Goal: Task Accomplishment & Management: Use online tool/utility

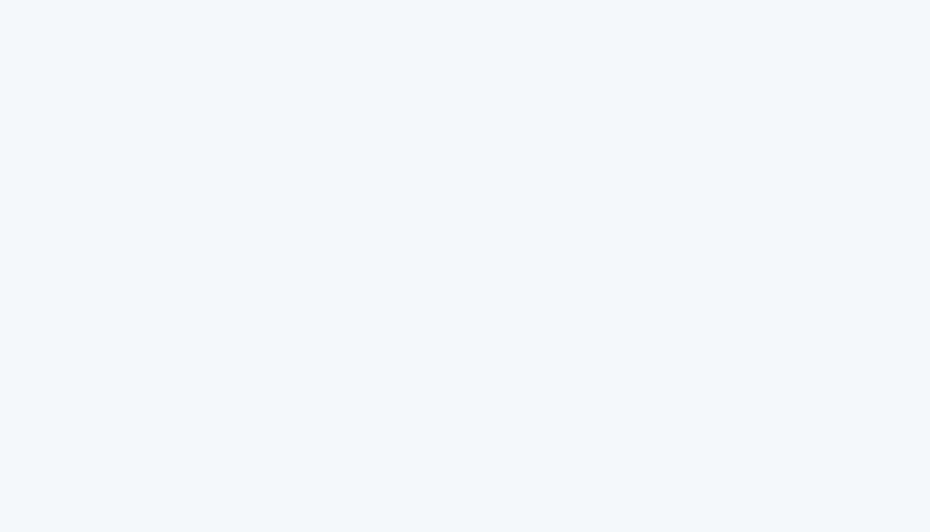
click at [633, 152] on div at bounding box center [465, 266] width 930 height 532
